Goal: Task Accomplishment & Management: Manage account settings

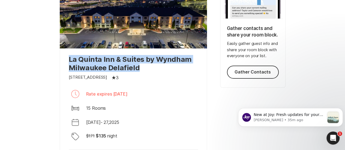
drag, startPoint x: 144, startPoint y: 67, endPoint x: 69, endPoint y: 60, distance: 75.1
click at [69, 60] on p "La Quinta Inn & Suites by Wyndham Milwaukee Delafield" at bounding box center [133, 63] width 129 height 17
copy p "La Quinta Inn & Suites by Wyndham Milwaukee Delafield"
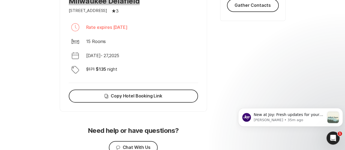
scroll to position [153, 0]
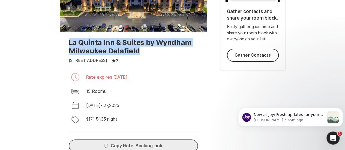
click at [127, 144] on button "Copy Copy Hotel Booking Link" at bounding box center [133, 146] width 129 height 13
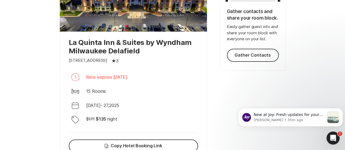
click at [118, 65] on div "La Quinta Inn & Suites by Wyndham Milwaukee Delafield [GEOGRAPHIC_DATA] [PERSON…" at bounding box center [133, 97] width 147 height 130
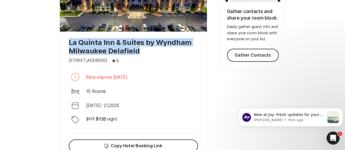
drag, startPoint x: 153, startPoint y: 50, endPoint x: 67, endPoint y: 42, distance: 85.9
click at [67, 42] on div "La Quinta Inn & Suites by Wyndham Milwaukee Delafield [GEOGRAPHIC_DATA] [PERSON…" at bounding box center [133, 97] width 147 height 130
copy p "La Quinta Inn & Suites by Wyndham Milwaukee Delafield"
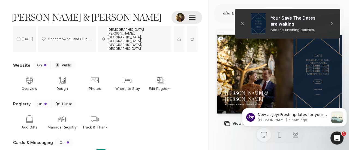
click at [192, 17] on span at bounding box center [192, 17] width 7 height 1
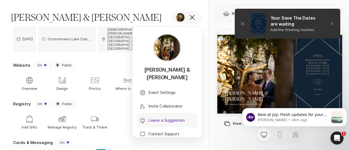
scroll to position [55, 0]
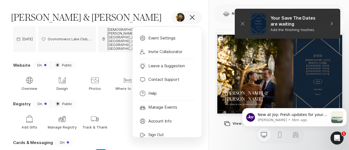
click at [117, 100] on div "Registry On Sun Public" at bounding box center [105, 104] width 185 height 8
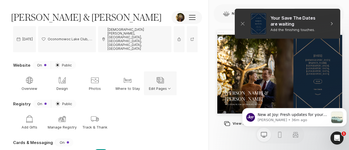
click at [169, 86] on icon "Option Select Down" at bounding box center [169, 88] width 5 height 5
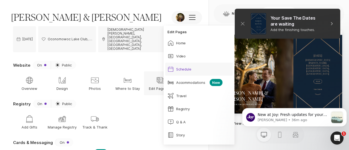
click at [188, 67] on div "Schedule" at bounding box center [184, 69] width 16 height 5
